Goal: Task Accomplishment & Management: Manage account settings

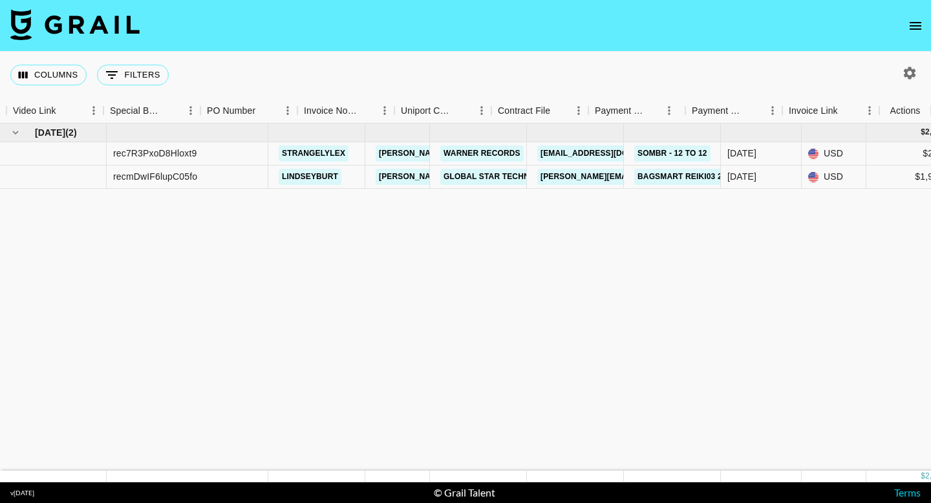
scroll to position [0, 1216]
click at [511, 175] on link "GLOBAL STAR Technology Canada LTD" at bounding box center [527, 177] width 174 height 16
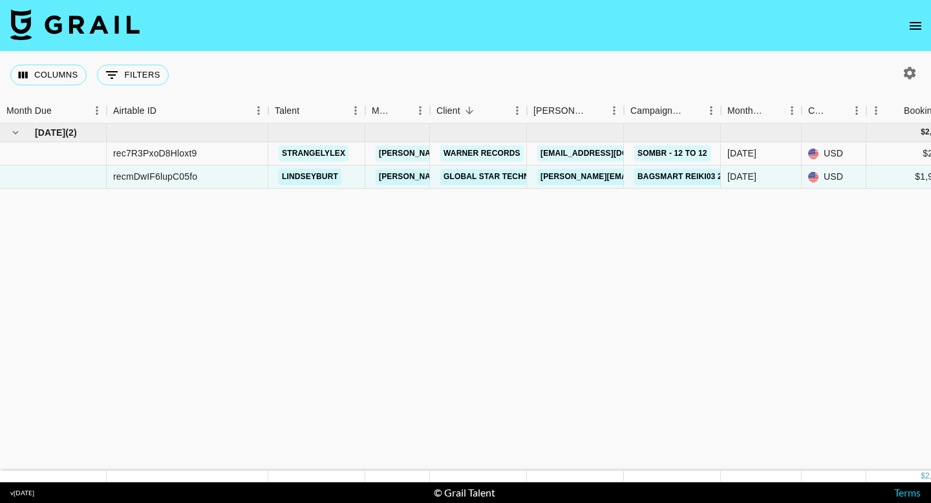
click at [908, 70] on icon "button" at bounding box center [910, 73] width 12 height 12
select select "[DATE]"
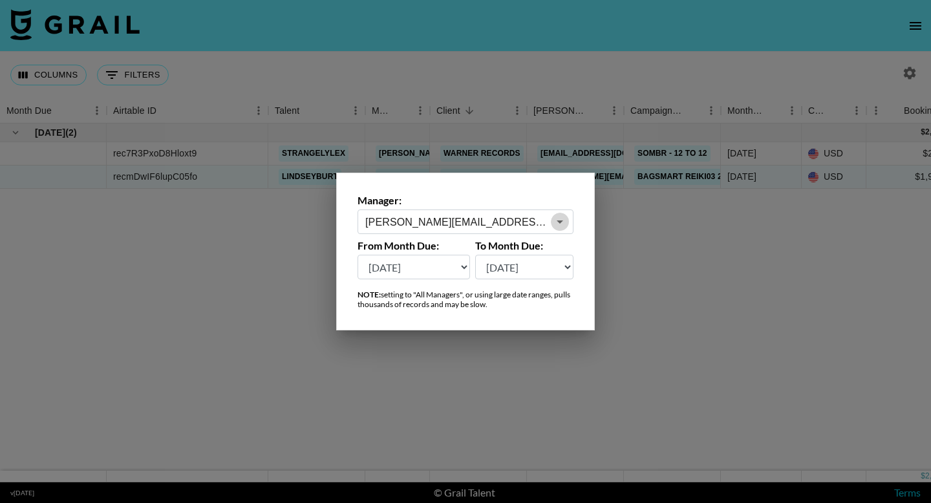
click at [553, 221] on icon "Open" at bounding box center [560, 222] width 16 height 16
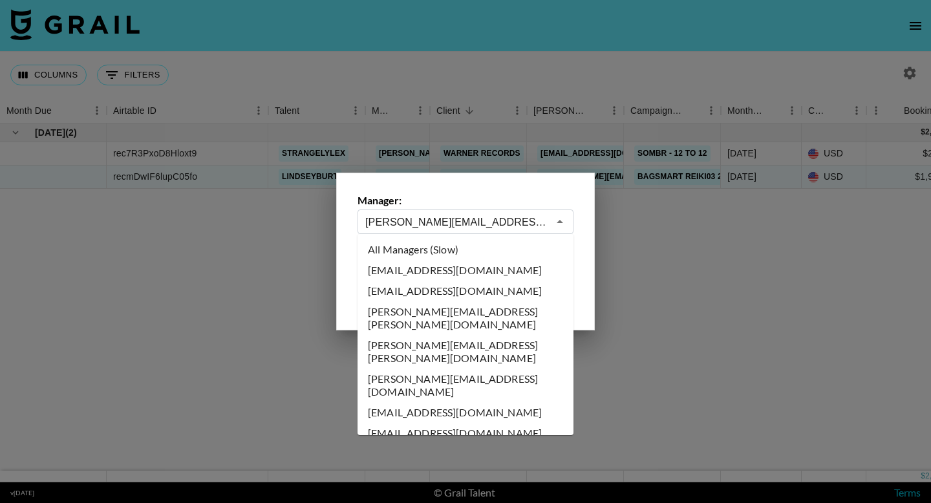
click at [425, 253] on li "All Managers (Slow)" at bounding box center [466, 249] width 216 height 21
type input "All Managers (Slow)"
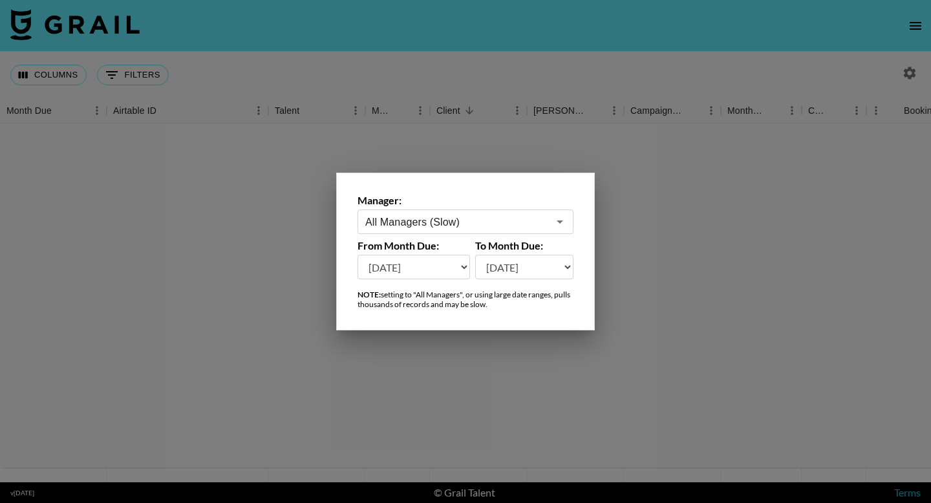
click at [446, 266] on select "[DATE] [DATE] '[DATE] May '[DATE] Mar '[DATE] Jan '[DATE] Nov '[DATE] Sep '[DAT…" at bounding box center [414, 267] width 113 height 25
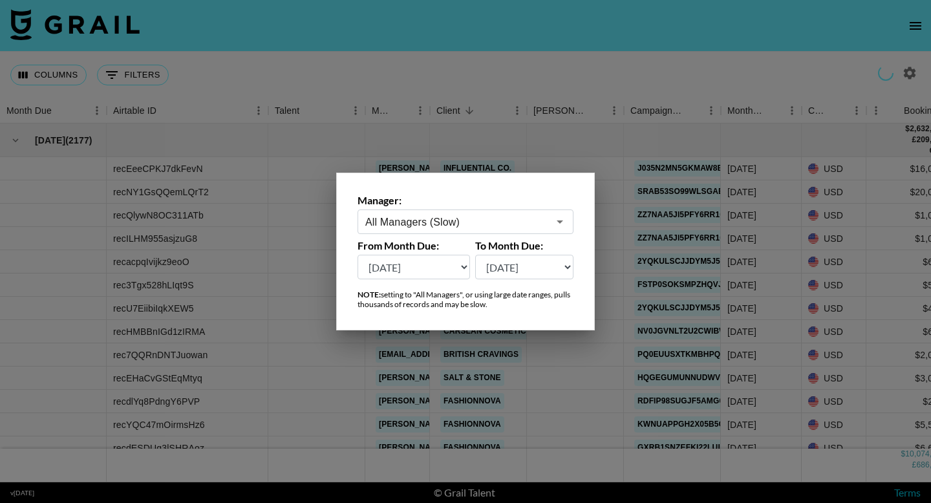
click at [660, 127] on div at bounding box center [465, 251] width 931 height 503
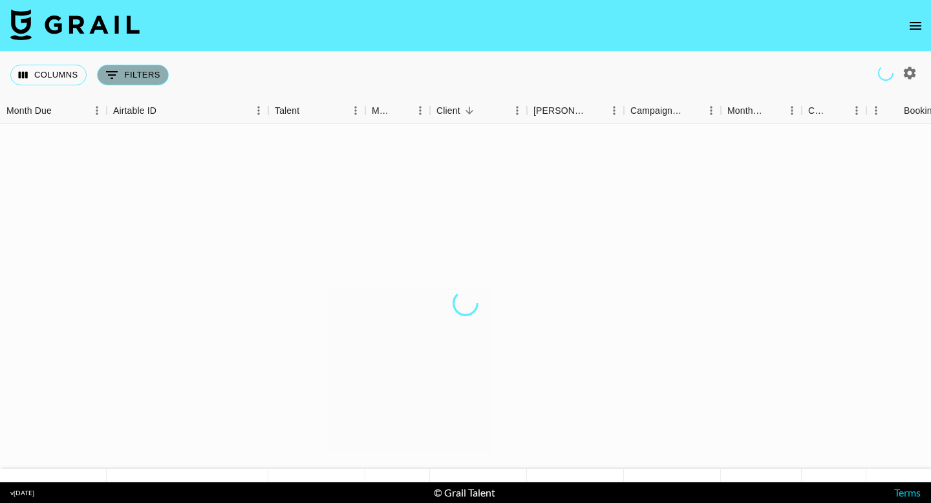
click at [142, 74] on button "0 Filters" at bounding box center [133, 75] width 72 height 21
select select "clientId"
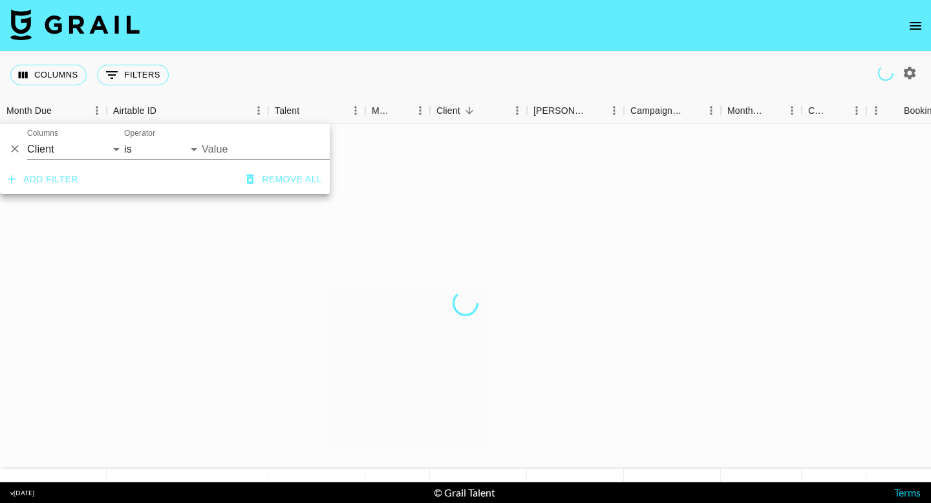
click at [219, 149] on input "Value" at bounding box center [289, 149] width 175 height 20
type input "g"
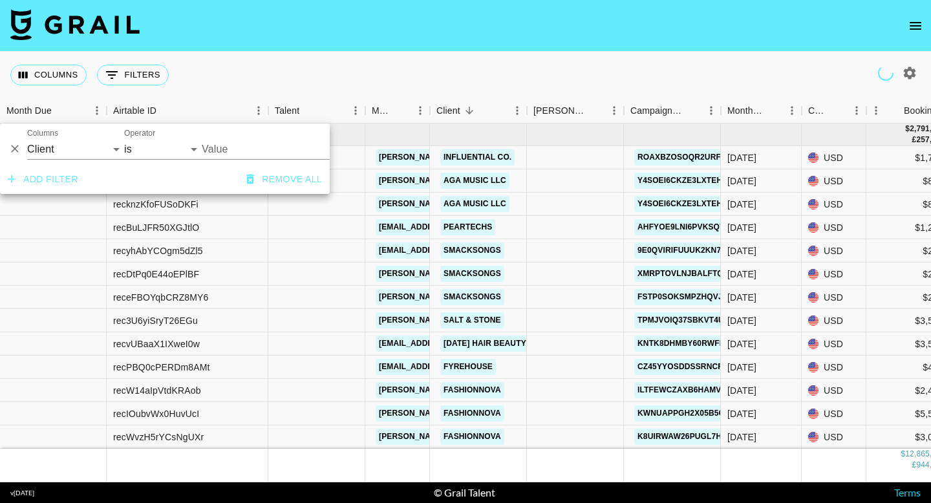
click at [228, 147] on input "Value" at bounding box center [289, 149] width 175 height 20
click at [204, 145] on input "Value" at bounding box center [289, 149] width 175 height 20
type input "gl"
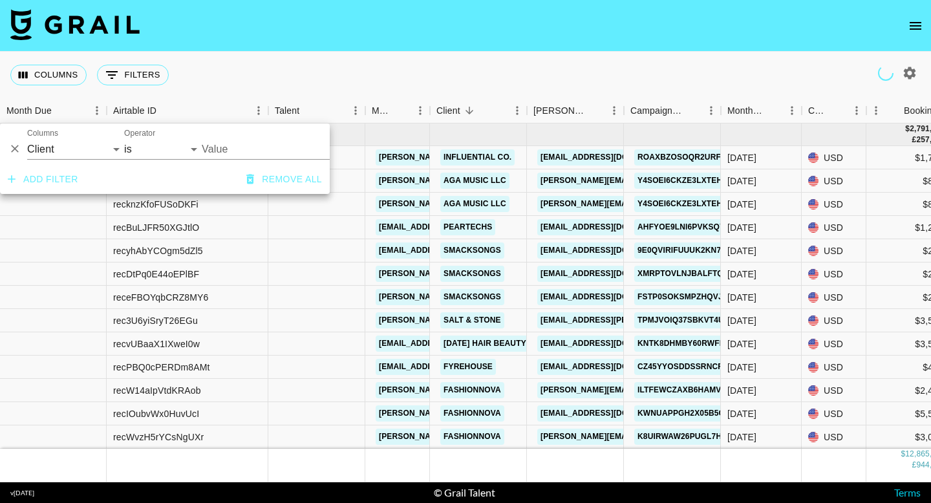
click at [240, 145] on input "Value" at bounding box center [289, 149] width 175 height 20
type input "global"
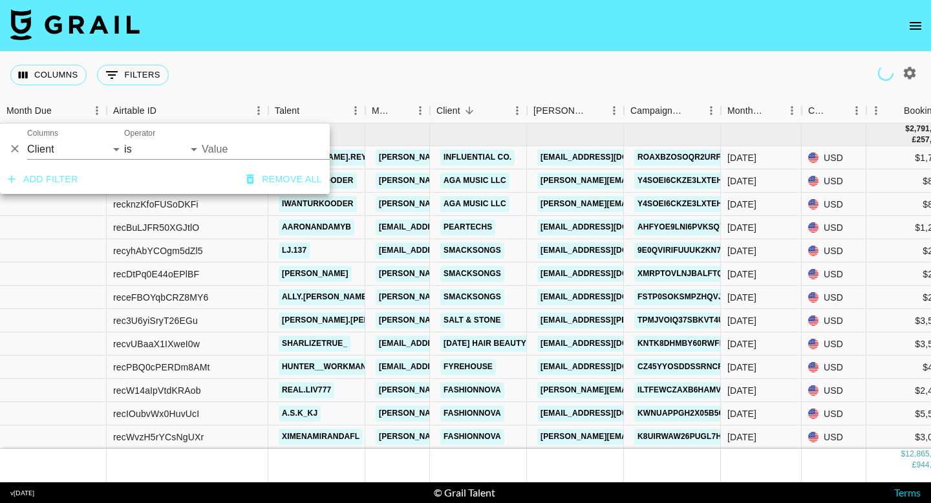
click at [246, 152] on input "Value" at bounding box center [289, 149] width 175 height 20
click at [244, 149] on input "Value" at bounding box center [289, 149] width 175 height 20
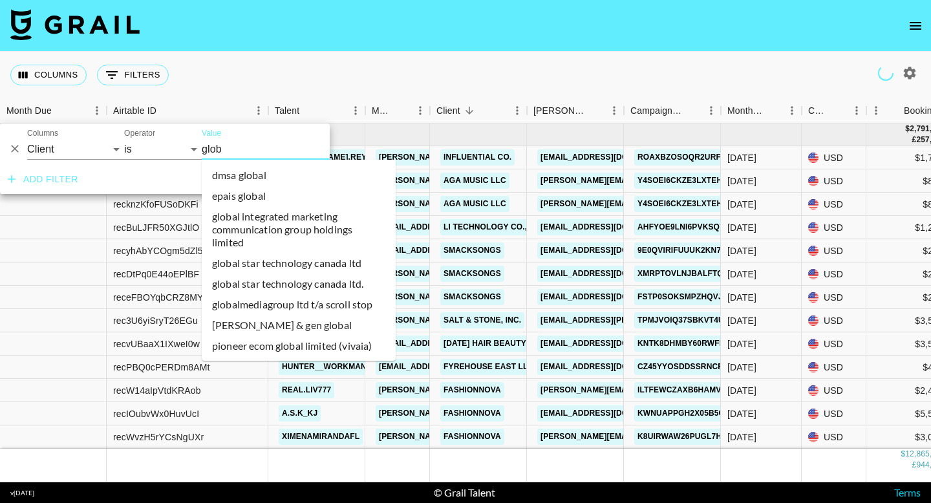
type input "globa"
click at [362, 282] on li "global star technology canada ltd." at bounding box center [299, 284] width 194 height 21
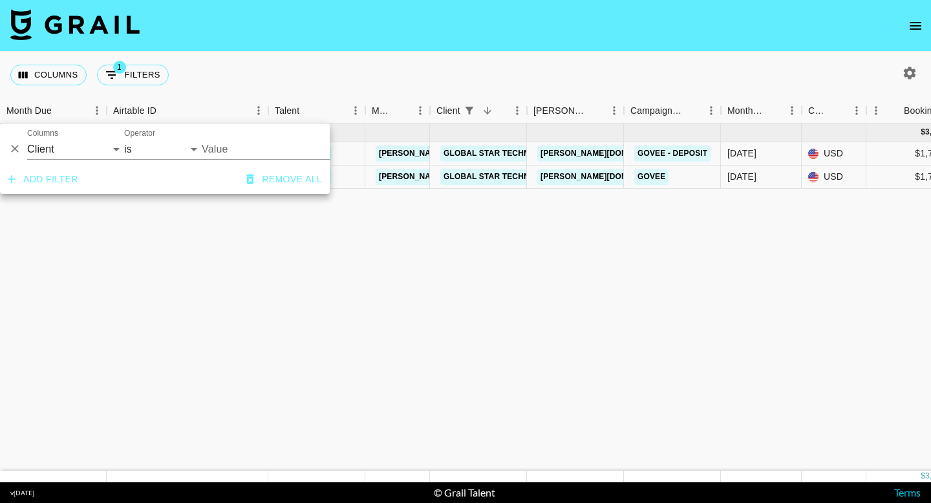
type input "Global Star Technology Canada LTD."
click at [291, 150] on input "Global Star Technology Canada LTD." at bounding box center [281, 149] width 158 height 20
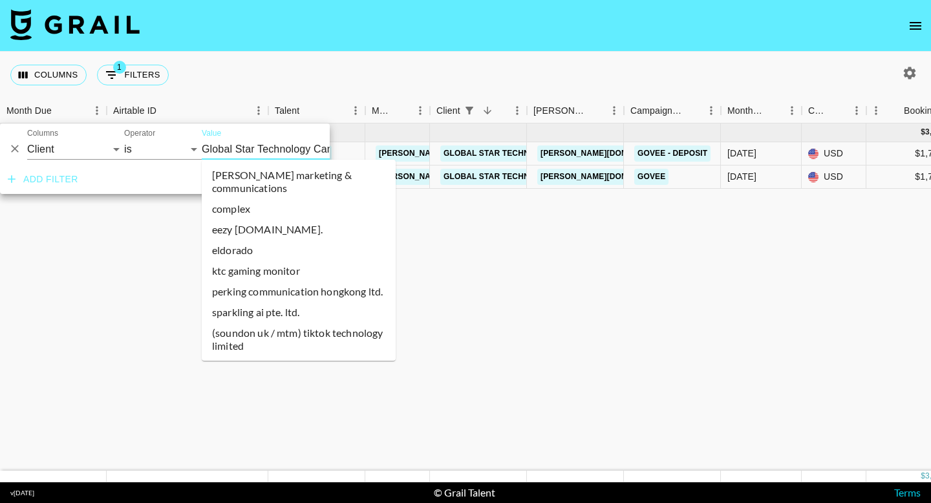
scroll to position [10036, 0]
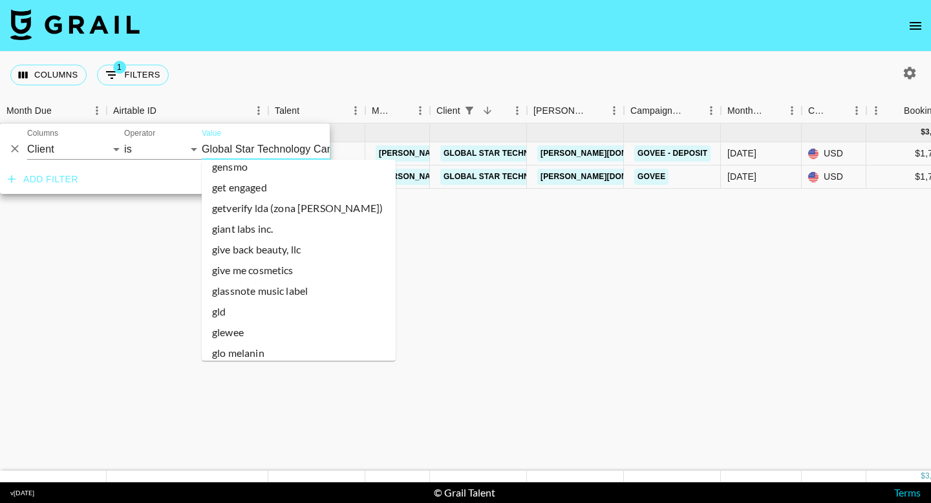
click at [317, 410] on li "global star technology canada ltd" at bounding box center [299, 420] width 194 height 21
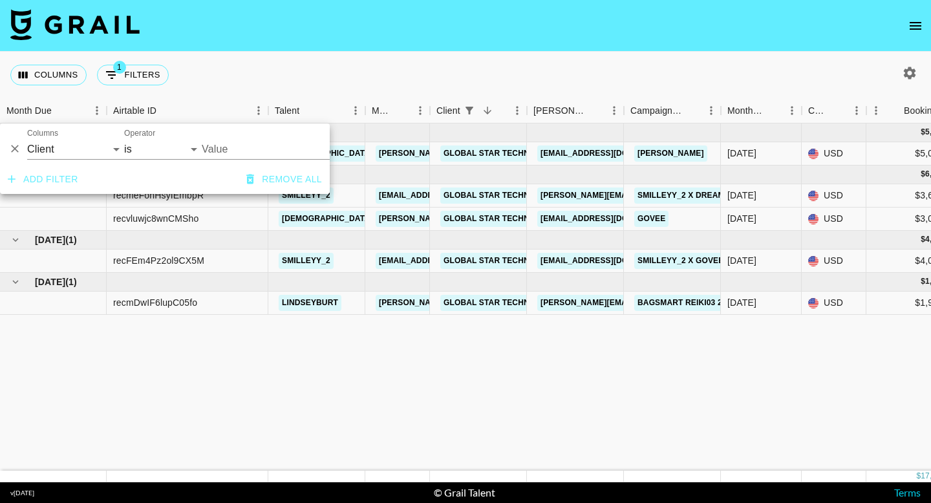
type input "GLOBAL STAR Technology Canada LTD"
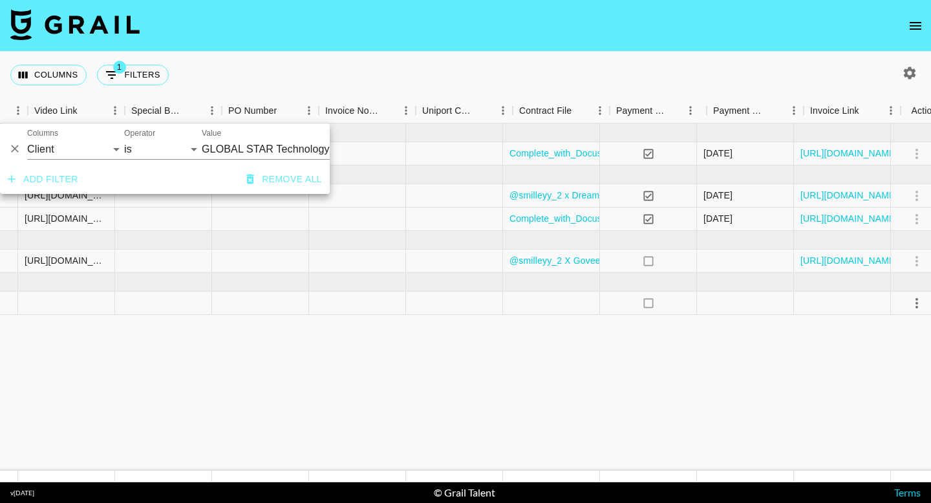
scroll to position [0, 1216]
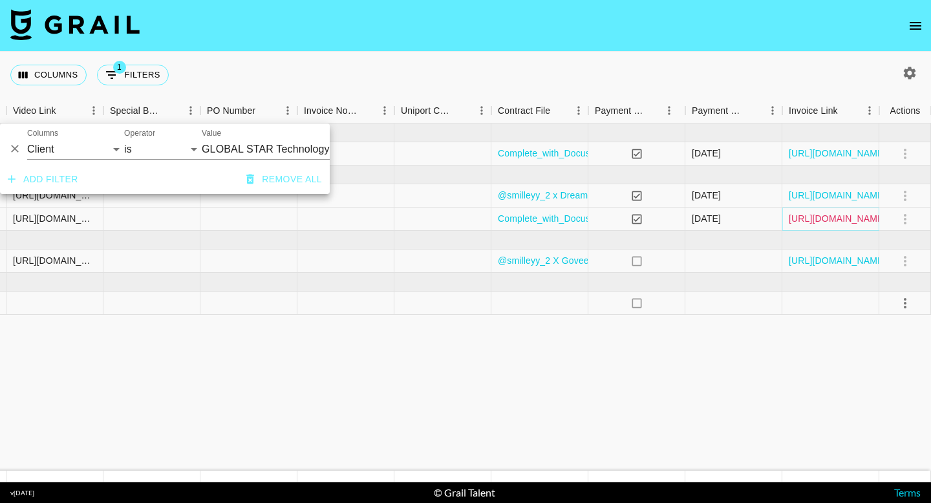
click at [826, 222] on link "[URL][DOMAIN_NAME]" at bounding box center [838, 218] width 98 height 13
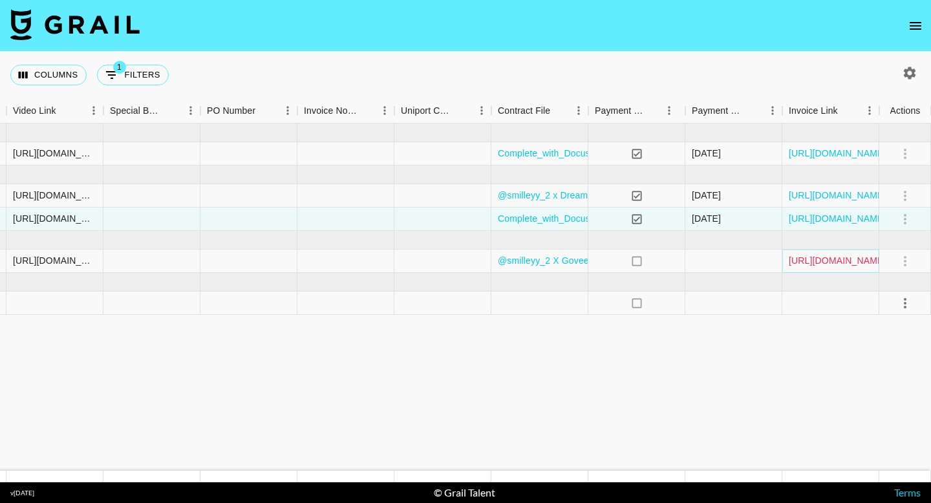
click at [833, 264] on link "[URL][DOMAIN_NAME]" at bounding box center [838, 260] width 98 height 13
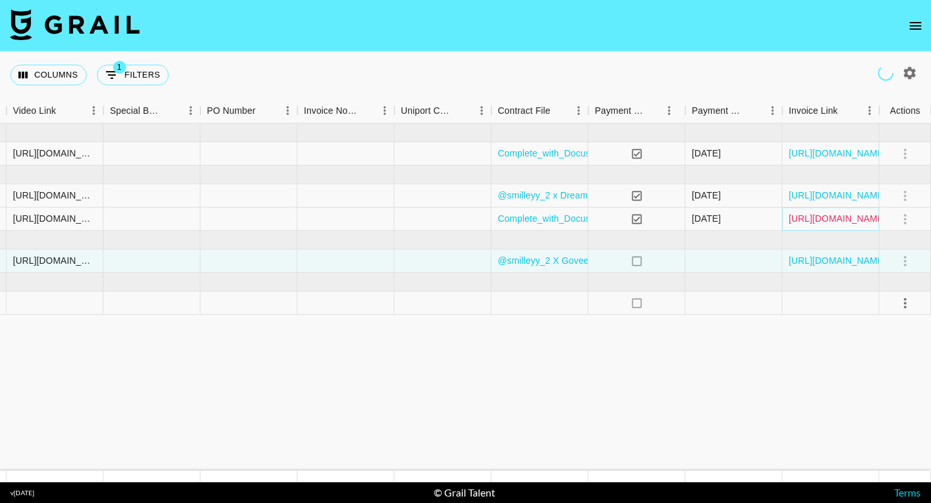
click at [819, 222] on link "[URL][DOMAIN_NAME]" at bounding box center [838, 218] width 98 height 13
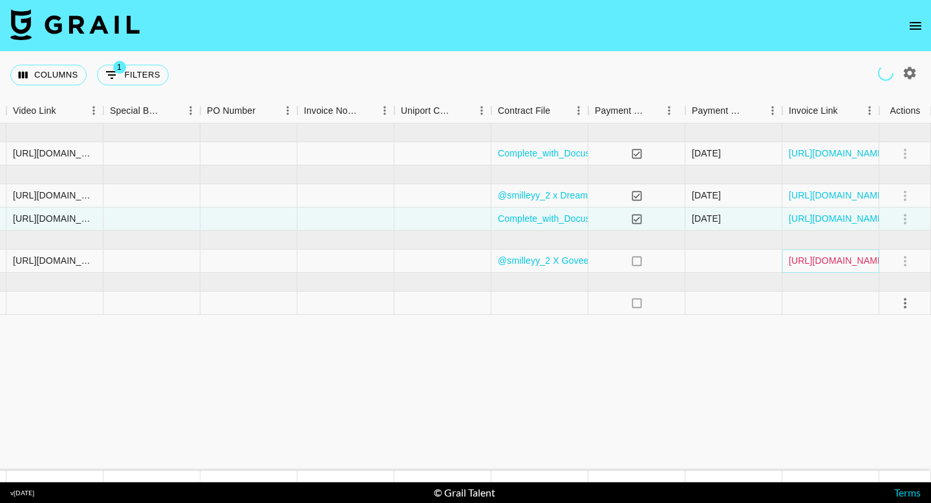
click at [835, 258] on link "[URL][DOMAIN_NAME]" at bounding box center [838, 260] width 98 height 13
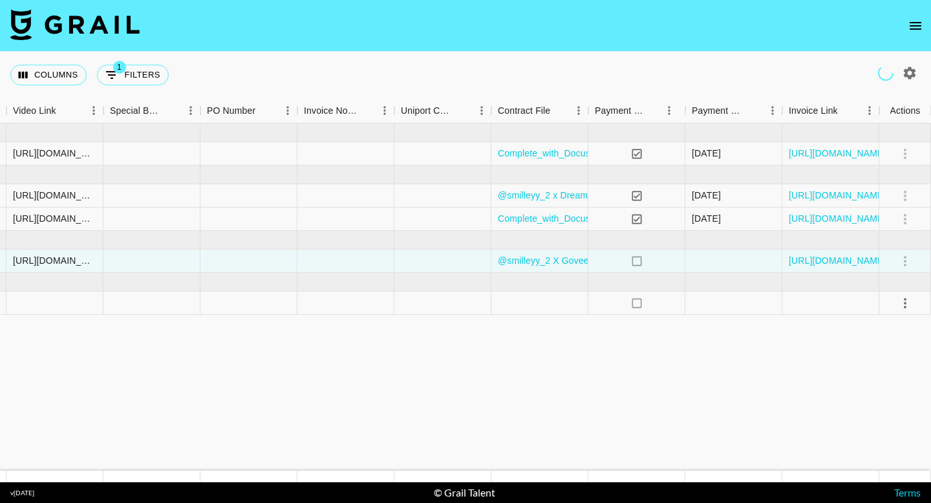
click at [912, 70] on icon "button" at bounding box center [910, 73] width 12 height 12
select select "[DATE]"
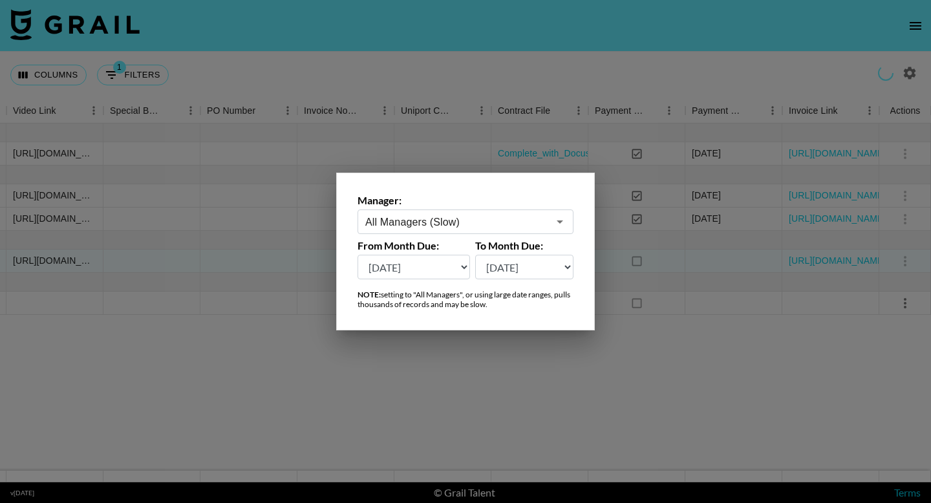
click at [119, 10] on div at bounding box center [465, 251] width 931 height 503
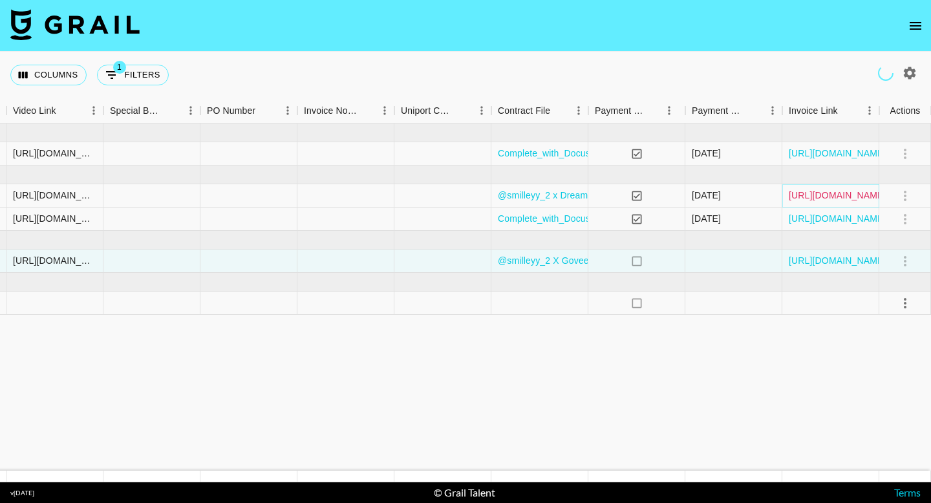
click at [848, 197] on link "[URL][DOMAIN_NAME]" at bounding box center [838, 195] width 98 height 13
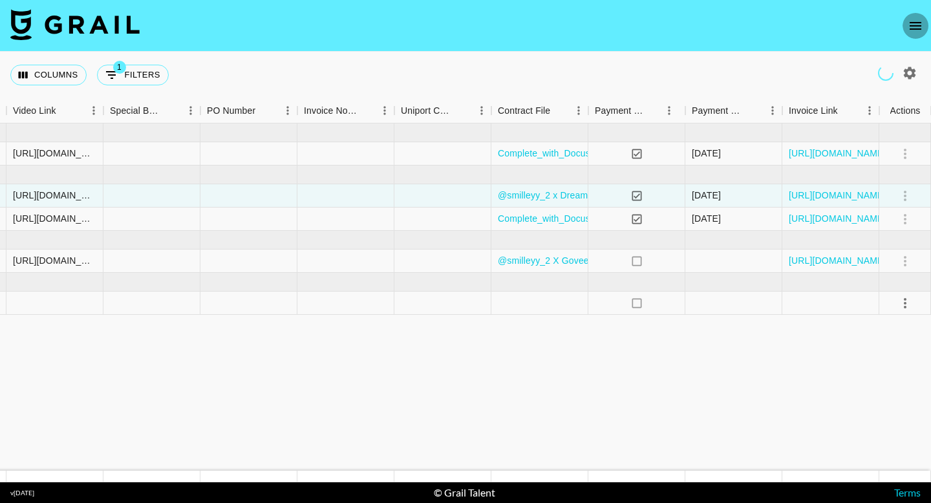
click at [915, 30] on icon "open drawer" at bounding box center [916, 26] width 16 height 16
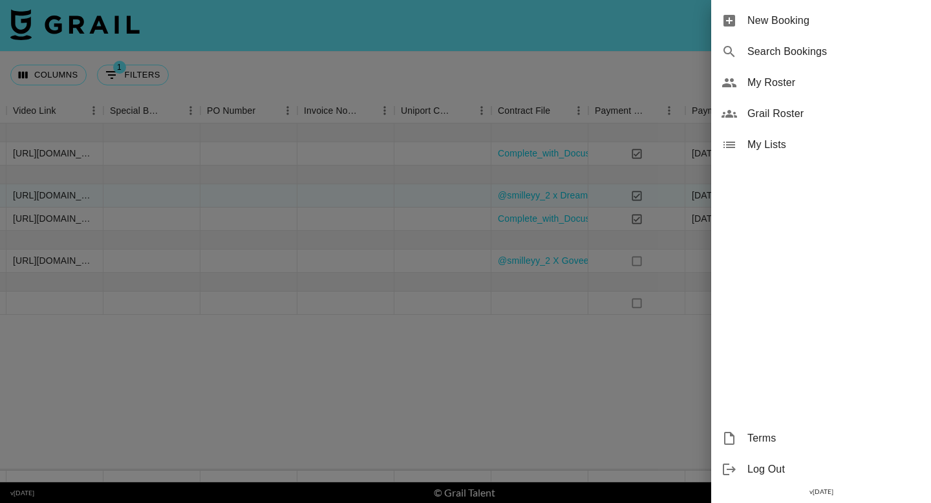
click at [498, 65] on div at bounding box center [465, 251] width 931 height 503
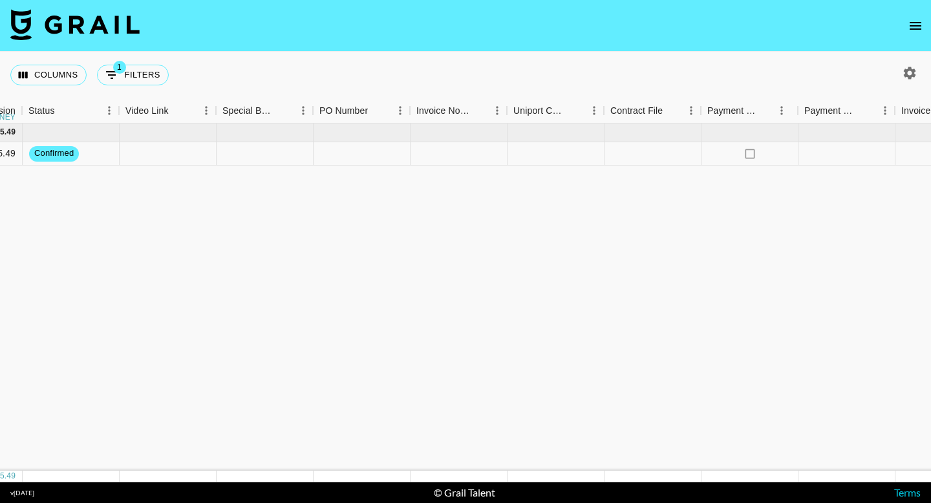
scroll to position [0, 1103]
click at [674, 156] on div at bounding box center [652, 153] width 97 height 23
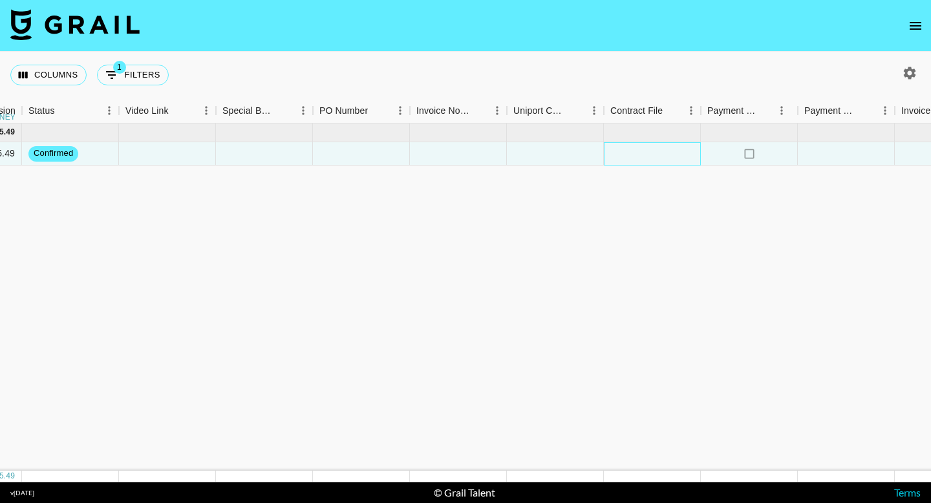
click at [674, 156] on div at bounding box center [652, 153] width 97 height 23
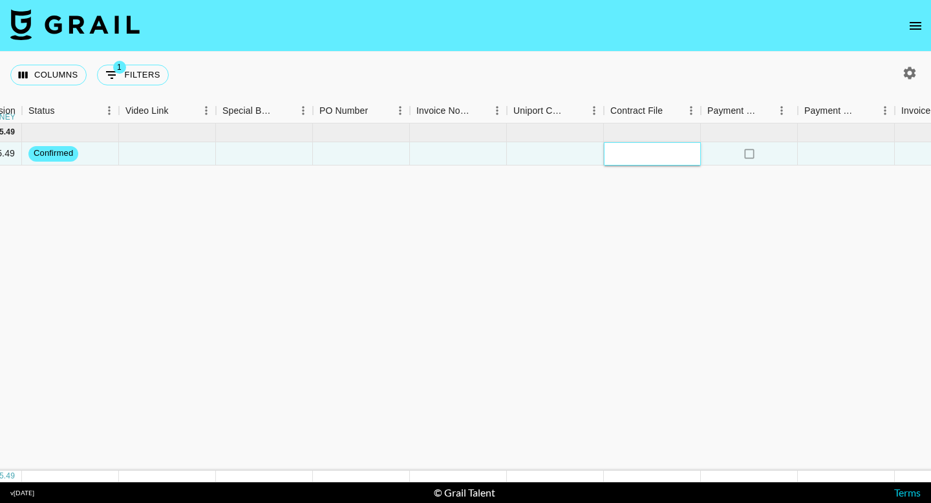
click at [638, 158] on div at bounding box center [652, 153] width 97 height 23
click at [636, 155] on div at bounding box center [652, 153] width 97 height 23
click at [627, 154] on div at bounding box center [652, 153] width 97 height 23
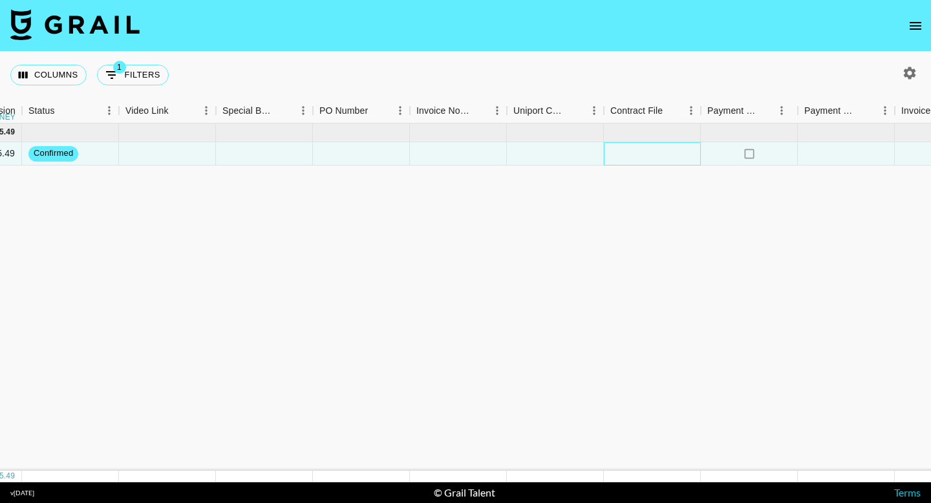
click at [654, 165] on div at bounding box center [652, 153] width 97 height 23
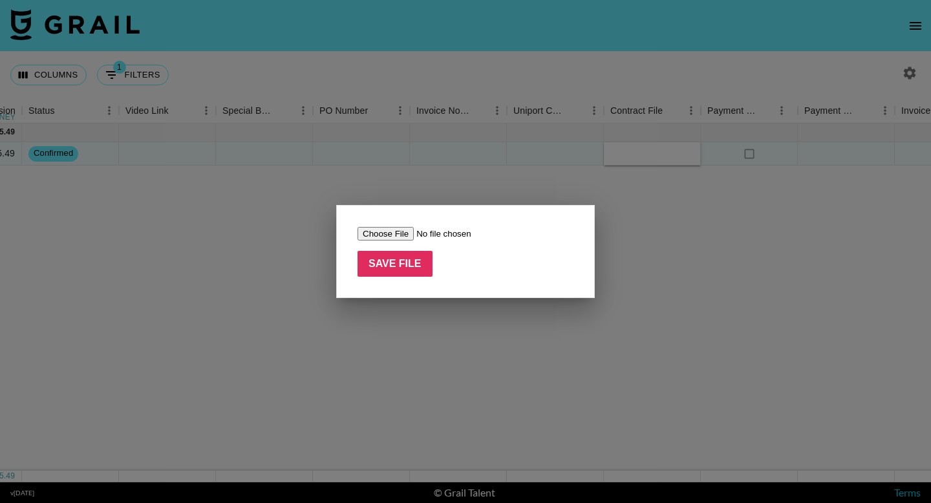
click at [643, 206] on div at bounding box center [465, 251] width 931 height 503
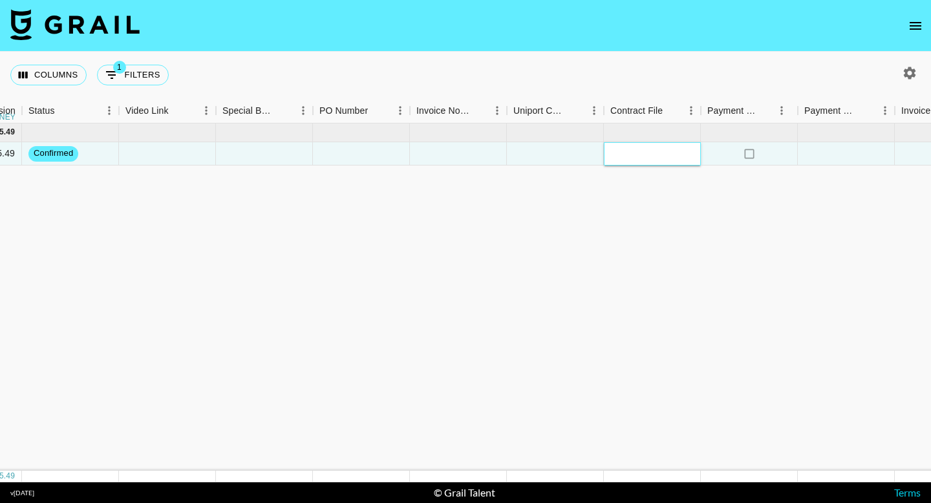
click at [643, 162] on div at bounding box center [652, 153] width 97 height 23
click at [634, 157] on div at bounding box center [652, 153] width 97 height 23
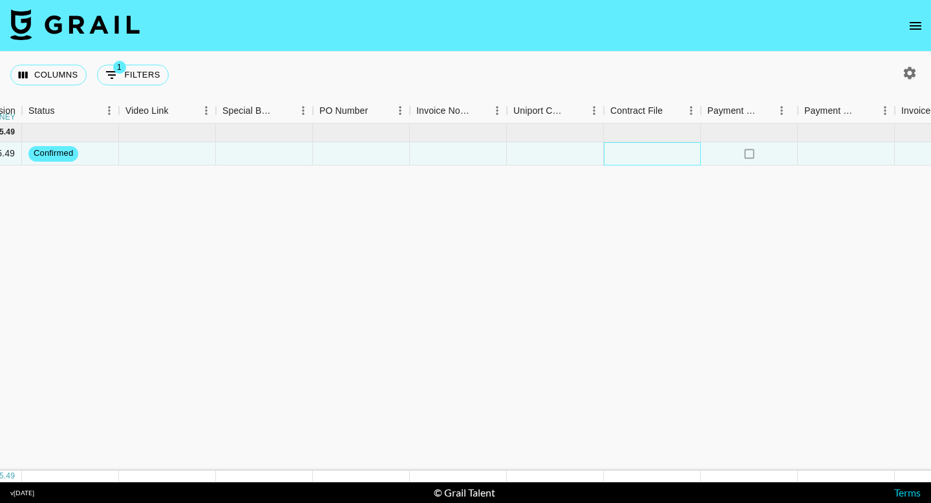
click at [649, 155] on div at bounding box center [652, 153] width 97 height 23
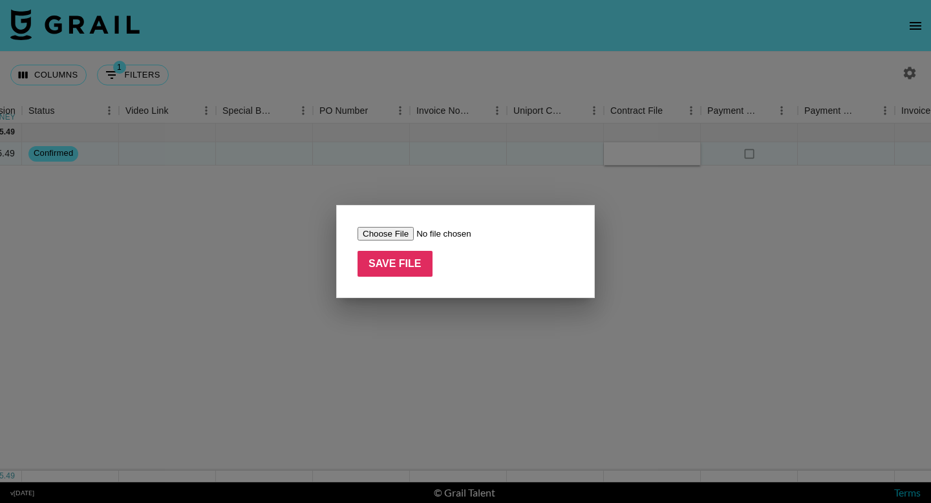
click at [400, 232] on input "file" at bounding box center [440, 234] width 164 height 14
type input "C:\fakepath\SIGNED@lindseyxburt_x_Bagsmart_REIKI03_25Q3_Campaign_Agreement_-_IG…"
click at [410, 265] on input "Save File" at bounding box center [395, 264] width 75 height 26
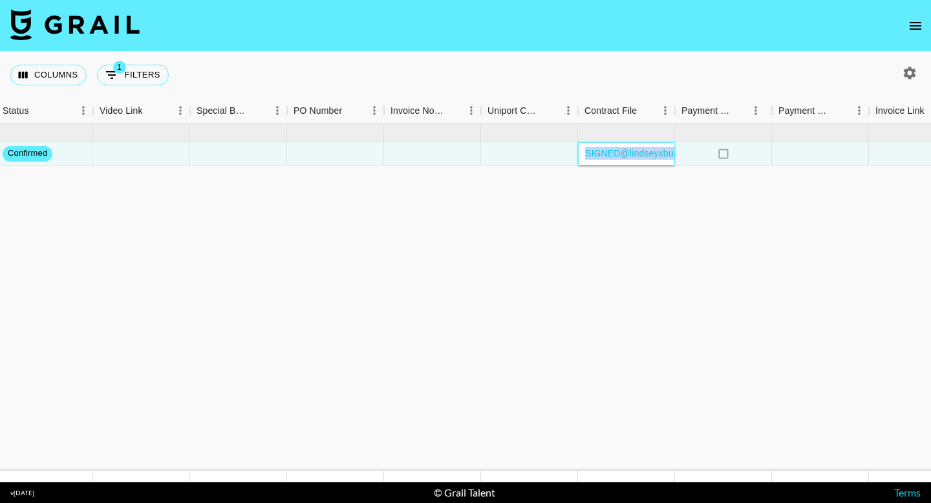
scroll to position [0, 1130]
click at [129, 151] on div at bounding box center [140, 153] width 97 height 23
click at [120, 153] on div at bounding box center [140, 153] width 97 height 23
type input "https://www.instagram.com/reel/DNQ-iLaRMGh/"
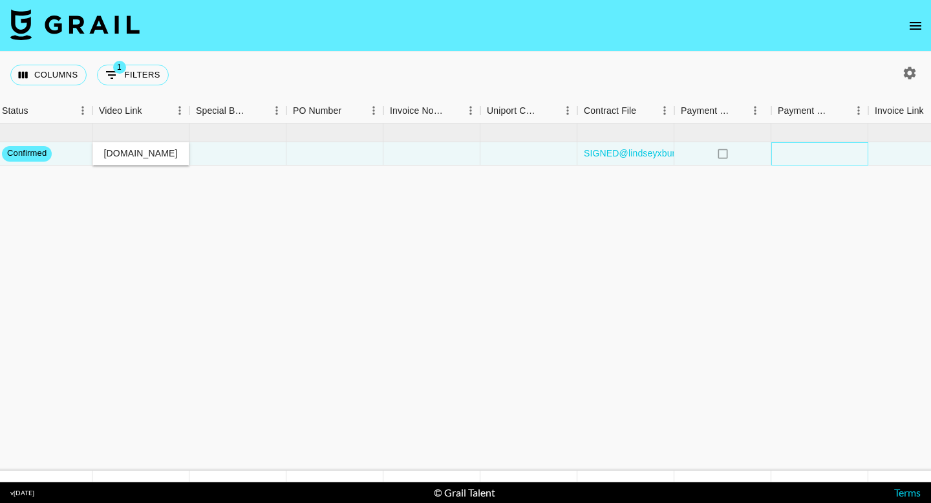
click at [816, 145] on div at bounding box center [819, 153] width 97 height 23
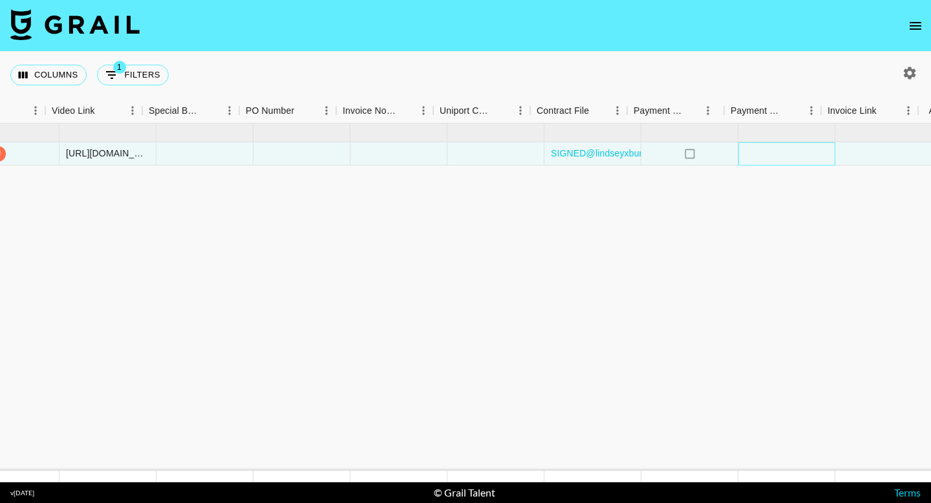
scroll to position [0, 1216]
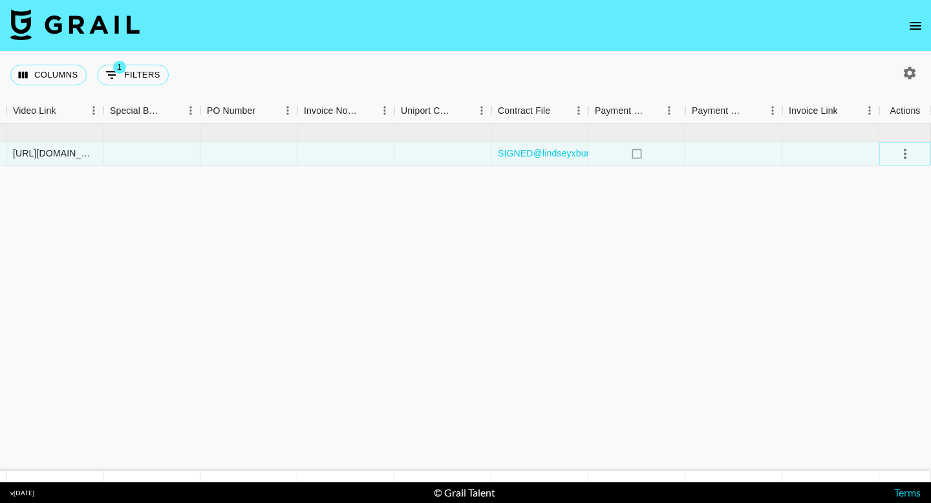
click at [903, 153] on icon "select merge strategy" at bounding box center [905, 154] width 16 height 16
click at [881, 277] on div "Approve" at bounding box center [876, 275] width 39 height 16
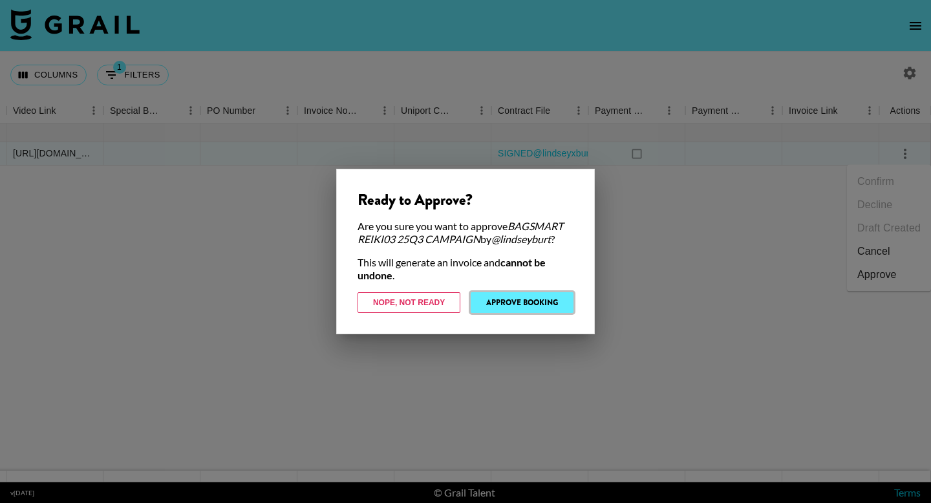
click at [542, 303] on button "Approve Booking" at bounding box center [522, 302] width 103 height 21
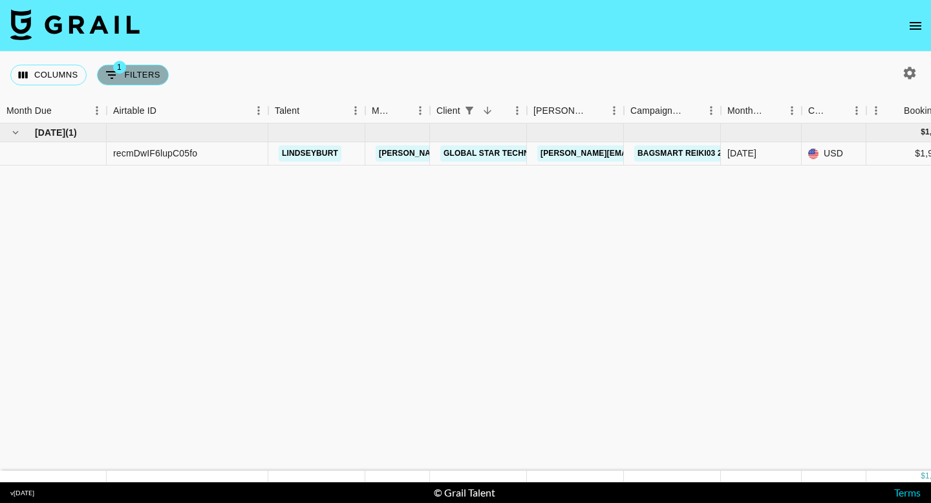
click at [155, 78] on button "1 Filters" at bounding box center [133, 75] width 72 height 21
select select "clientId"
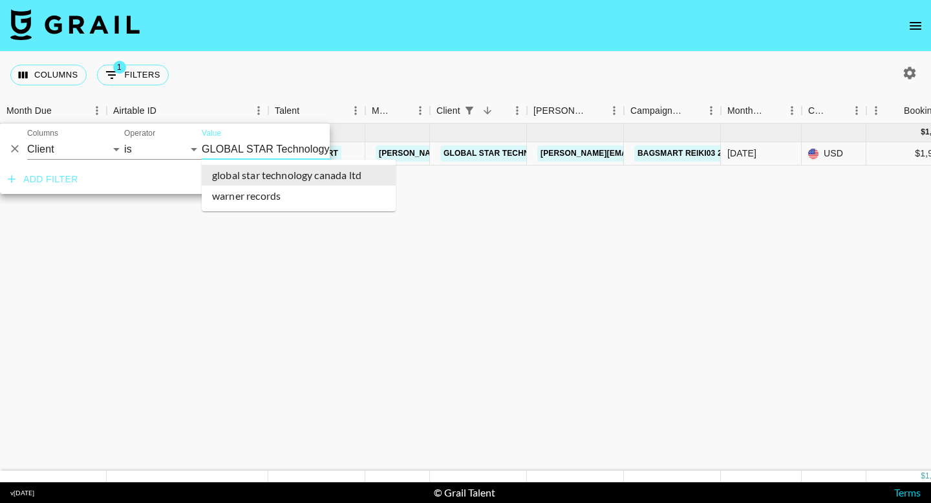
click at [275, 150] on input "GLOBAL STAR Technology Canada LTD" at bounding box center [281, 149] width 158 height 20
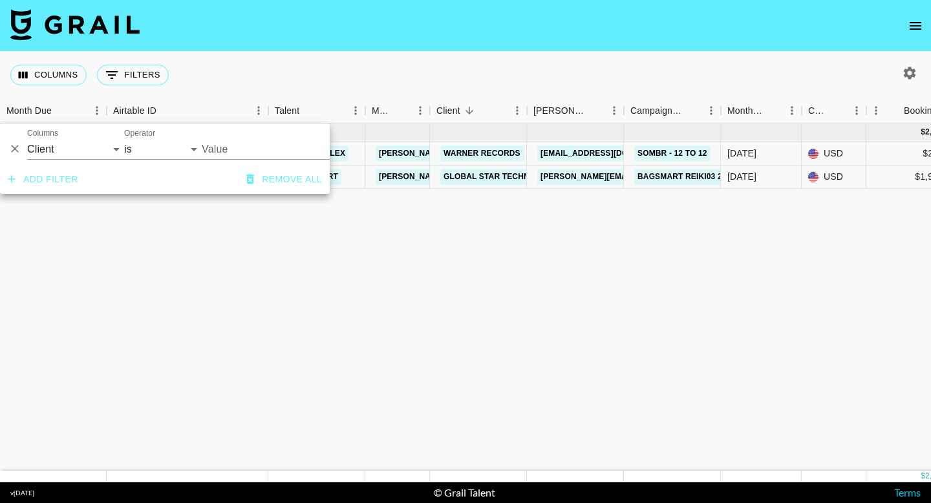
click at [518, 63] on div "Columns 0 Filters + Booking" at bounding box center [465, 75] width 931 height 47
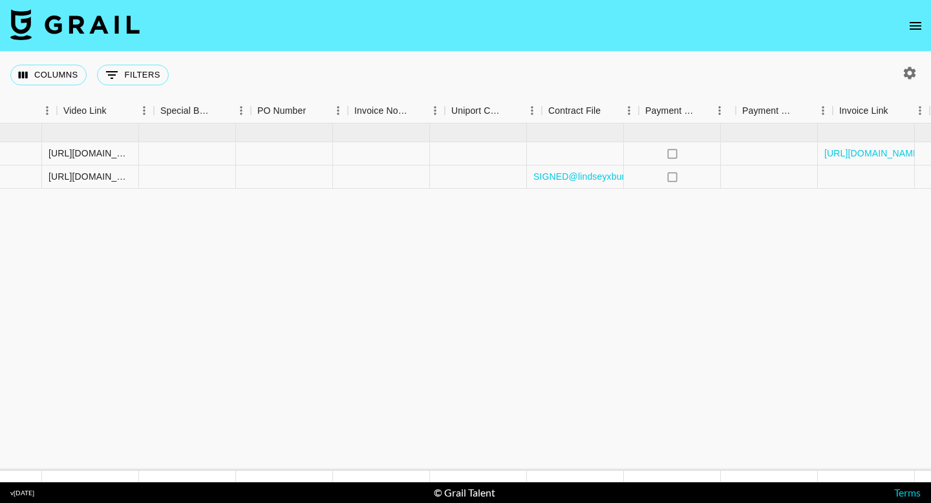
scroll to position [0, 1216]
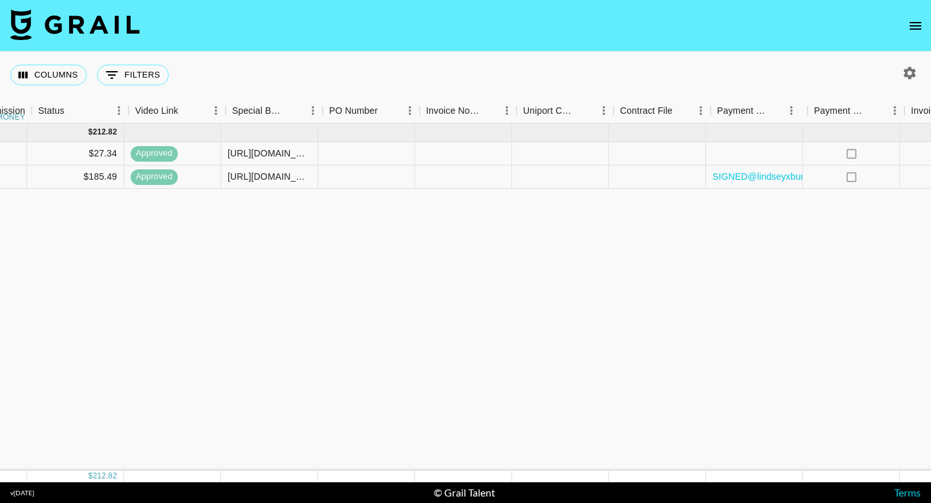
scroll to position [0, 1216]
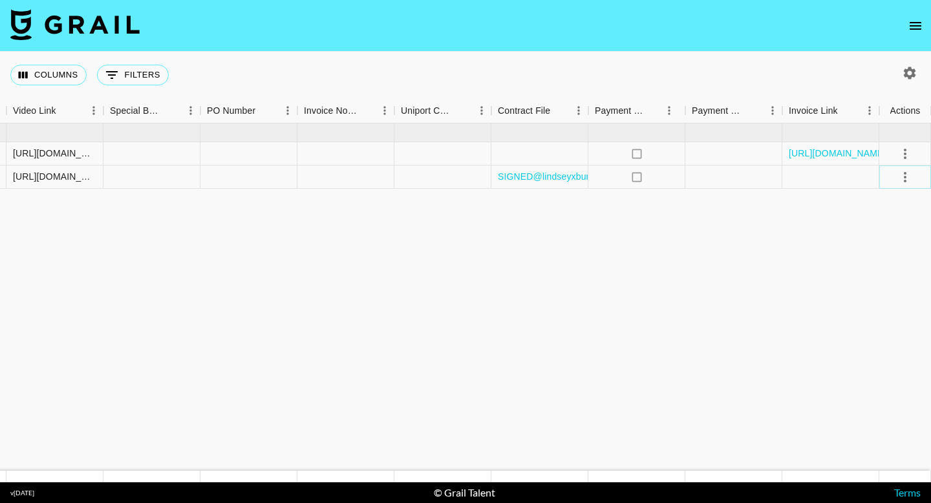
click at [911, 181] on icon "select merge strategy" at bounding box center [905, 177] width 16 height 16
